Goal: Book appointment/travel/reservation

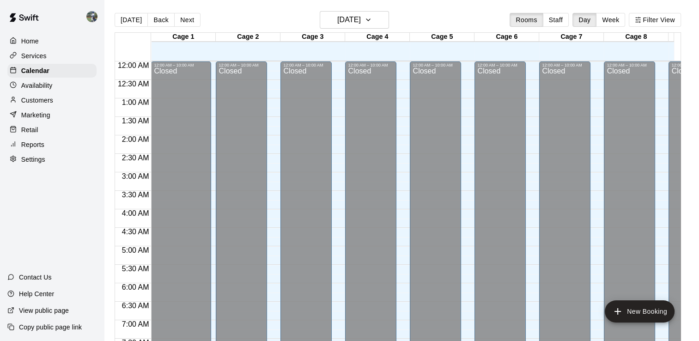
scroll to position [536, 0]
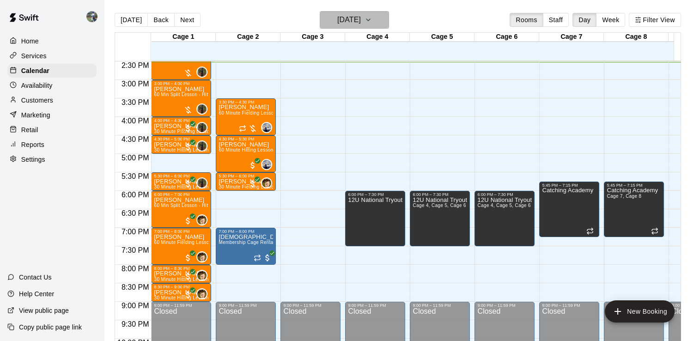
click at [381, 25] on button "[DATE]" at bounding box center [354, 20] width 69 height 18
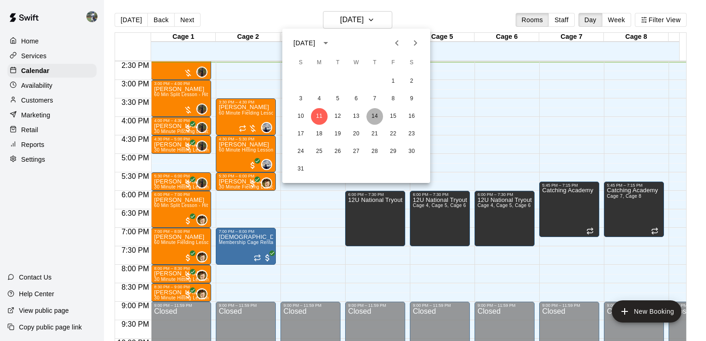
click at [378, 116] on button "14" at bounding box center [374, 116] width 17 height 17
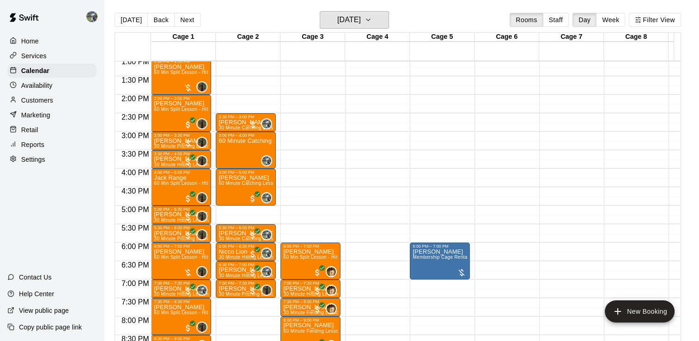
scroll to position [485, 0]
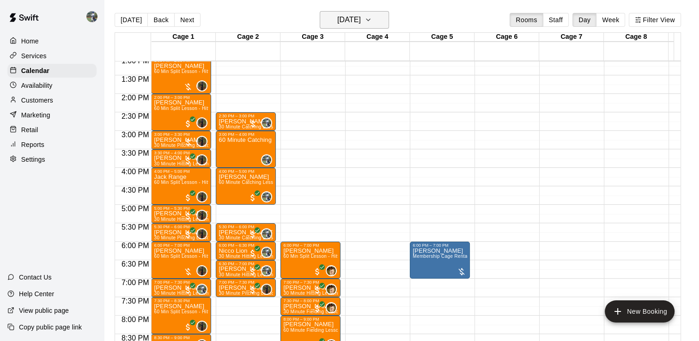
click at [372, 20] on icon "button" at bounding box center [367, 19] width 7 height 11
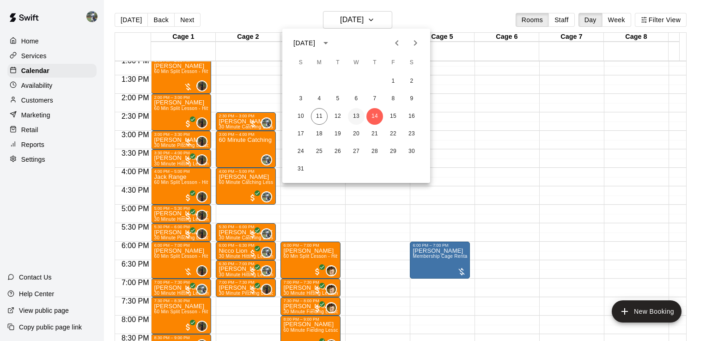
click at [352, 116] on button "13" at bounding box center [356, 116] width 17 height 17
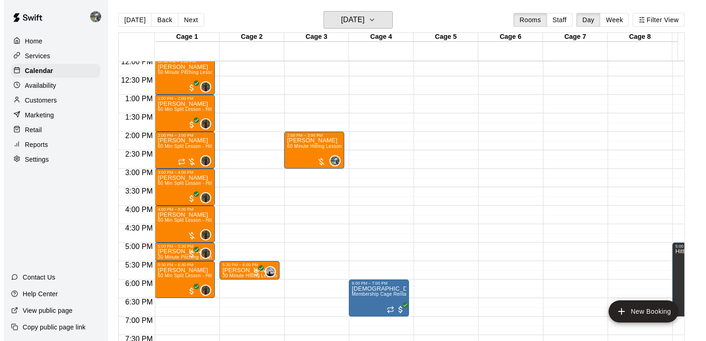
scroll to position [442, 0]
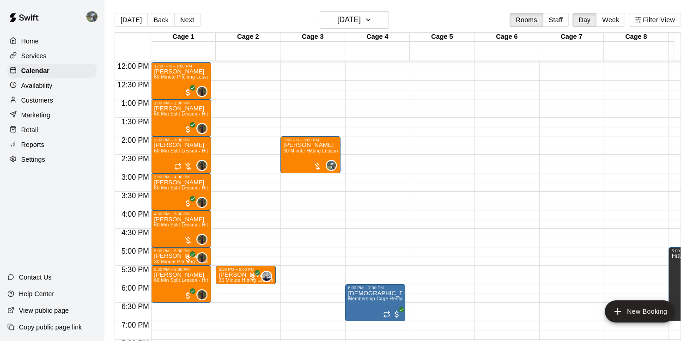
click at [314, 212] on div "12:00 AM – 10:00 AM Closed 2:00 PM – 3:00 PM [PERSON_NAME] 60 Minute Hitting Le…" at bounding box center [310, 62] width 60 height 887
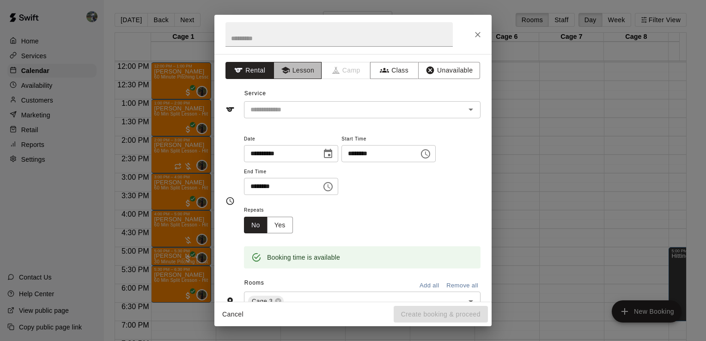
click at [278, 65] on button "Lesson" at bounding box center [297, 70] width 48 height 17
click at [337, 106] on input "text" at bounding box center [349, 110] width 204 height 12
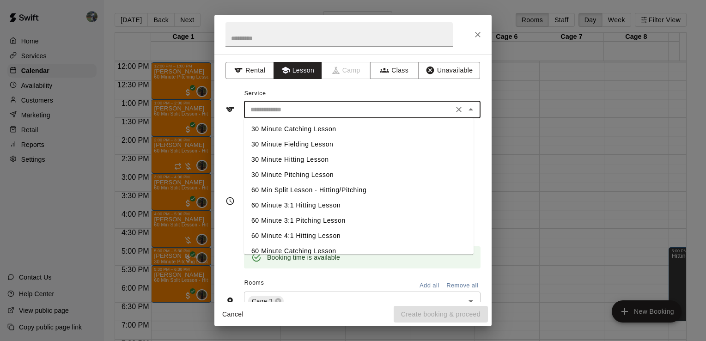
click at [299, 243] on li "60 Minute Catching Lesson" at bounding box center [359, 250] width 230 height 15
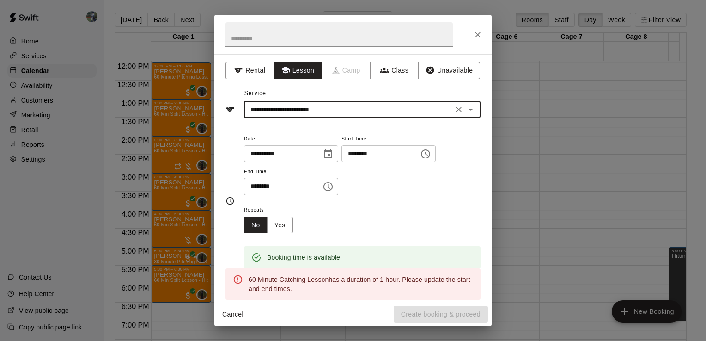
click at [465, 113] on icon "Open" at bounding box center [470, 109] width 11 height 11
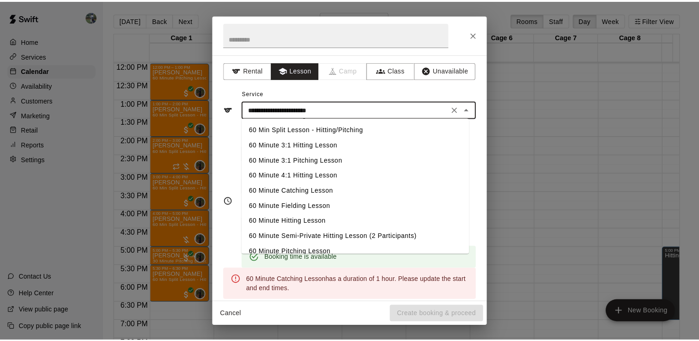
scroll to position [61, 0]
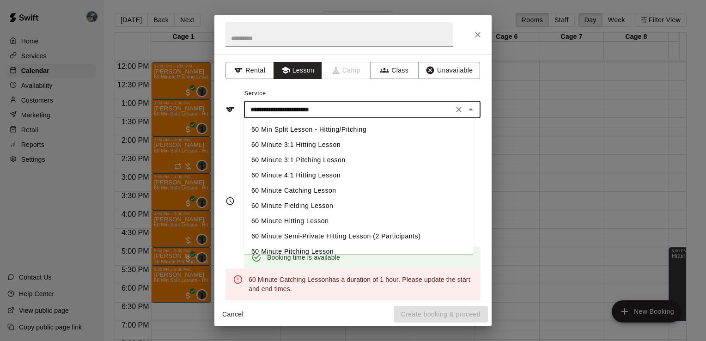
click at [303, 223] on li "60 Minute Hitting Lesson" at bounding box center [359, 220] width 230 height 15
type input "**********"
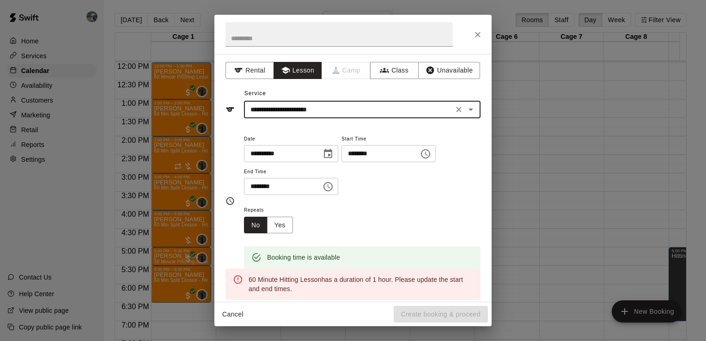
click at [253, 184] on input "********" at bounding box center [279, 186] width 71 height 17
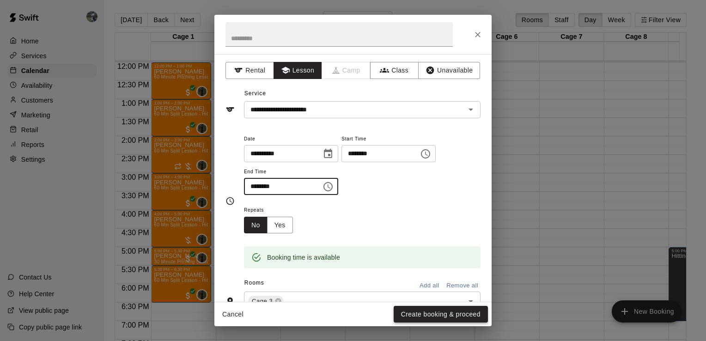
type input "********"
click at [461, 317] on button "Create booking & proceed" at bounding box center [441, 314] width 94 height 17
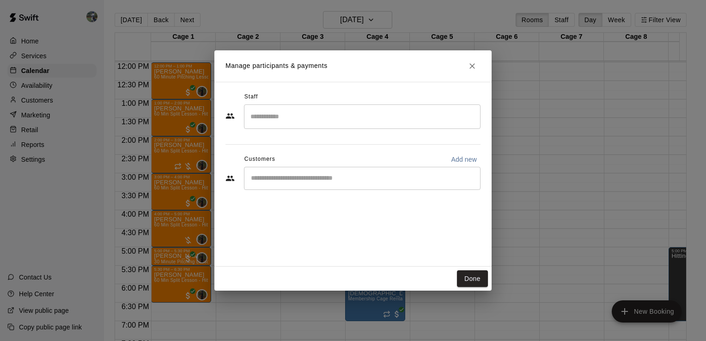
click at [293, 115] on input "Search staff" at bounding box center [362, 117] width 228 height 16
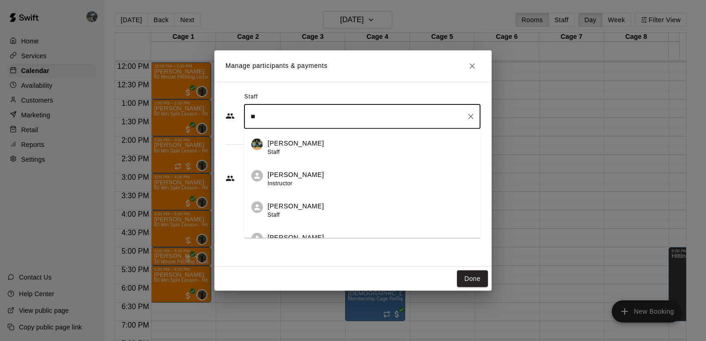
type input "*"
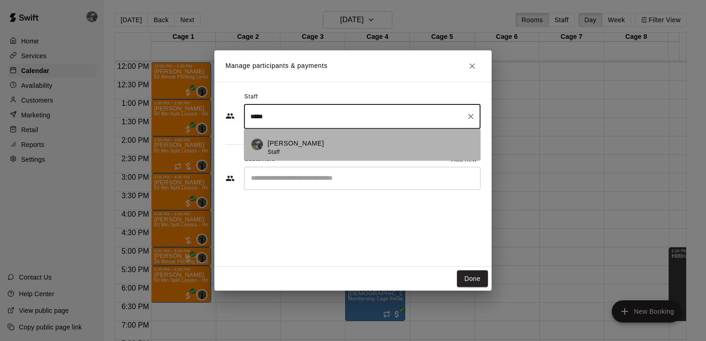
click at [286, 145] on p "[PERSON_NAME]" at bounding box center [295, 144] width 56 height 10
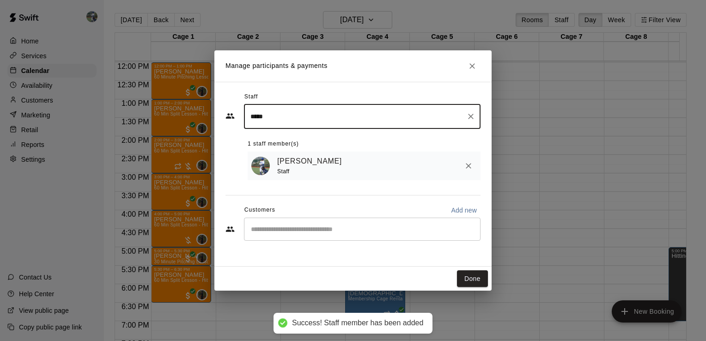
type input "****"
click at [288, 228] on input "Start typing to search customers..." at bounding box center [362, 228] width 228 height 9
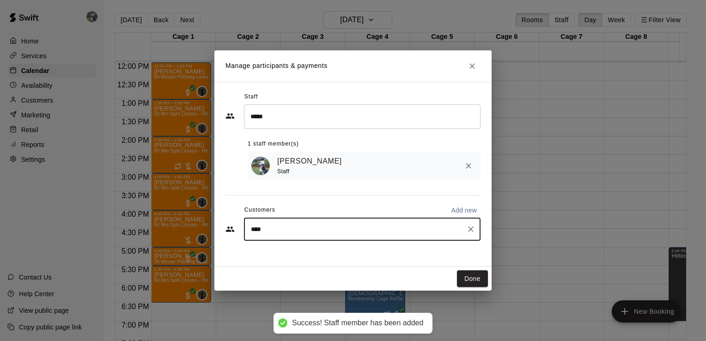
type input "*****"
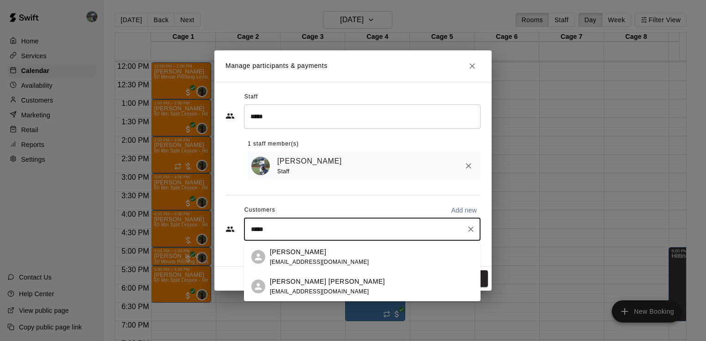
click at [297, 253] on p "[PERSON_NAME]" at bounding box center [298, 252] width 56 height 10
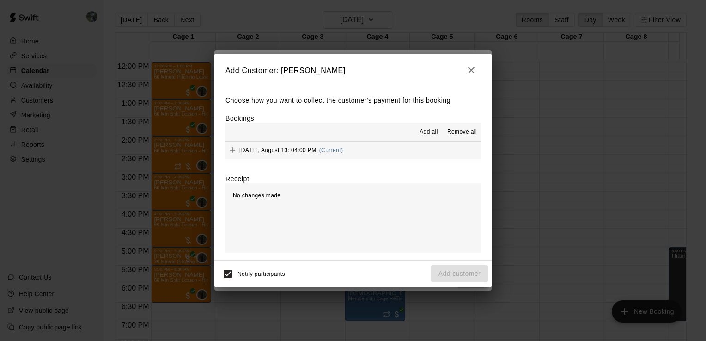
click at [395, 151] on button "[DATE], August 13: 04:00 PM (Current)" at bounding box center [352, 150] width 255 height 17
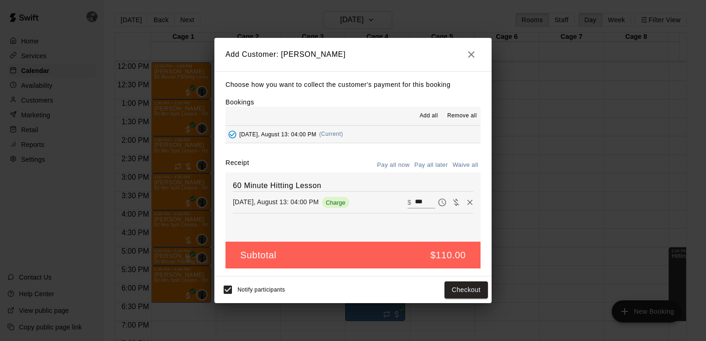
click at [419, 163] on button "Pay all later" at bounding box center [431, 165] width 38 height 14
click at [457, 291] on button "Add customer" at bounding box center [459, 289] width 57 height 17
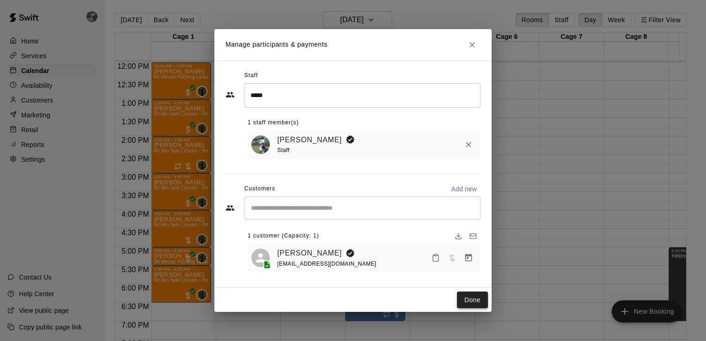
click at [463, 301] on button "Done" at bounding box center [472, 299] width 31 height 17
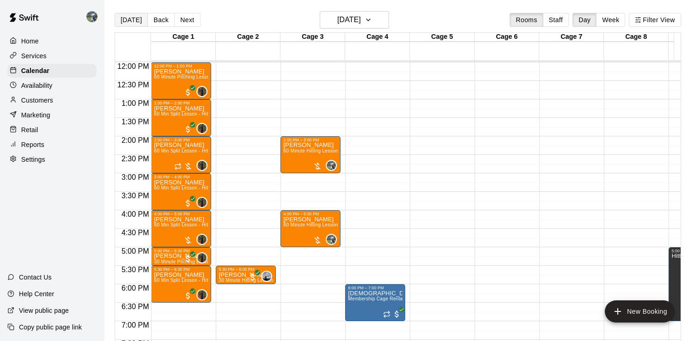
click at [137, 16] on button "[DATE]" at bounding box center [131, 20] width 33 height 14
